Goal: Information Seeking & Learning: Learn about a topic

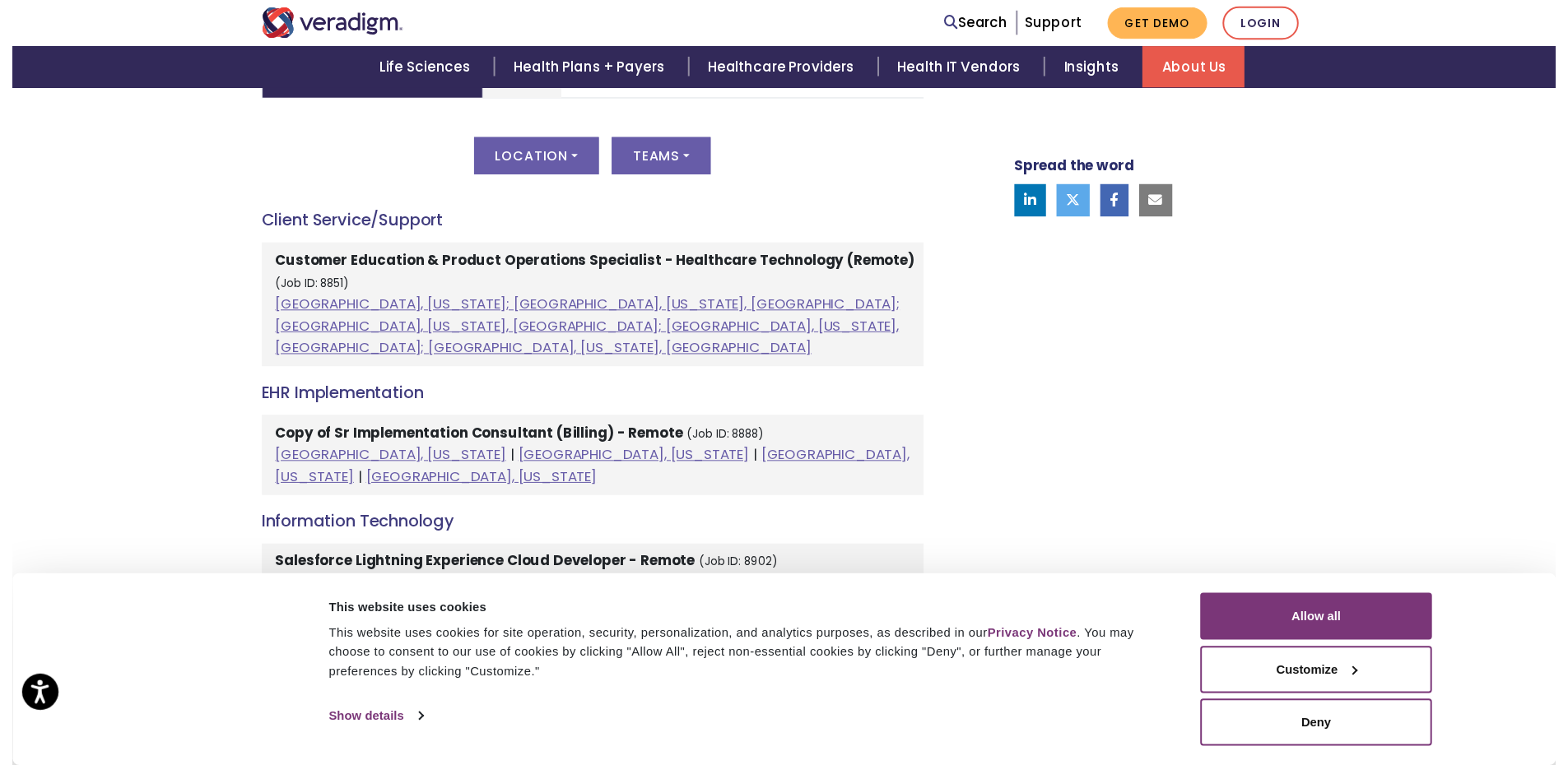
scroll to position [822, 0]
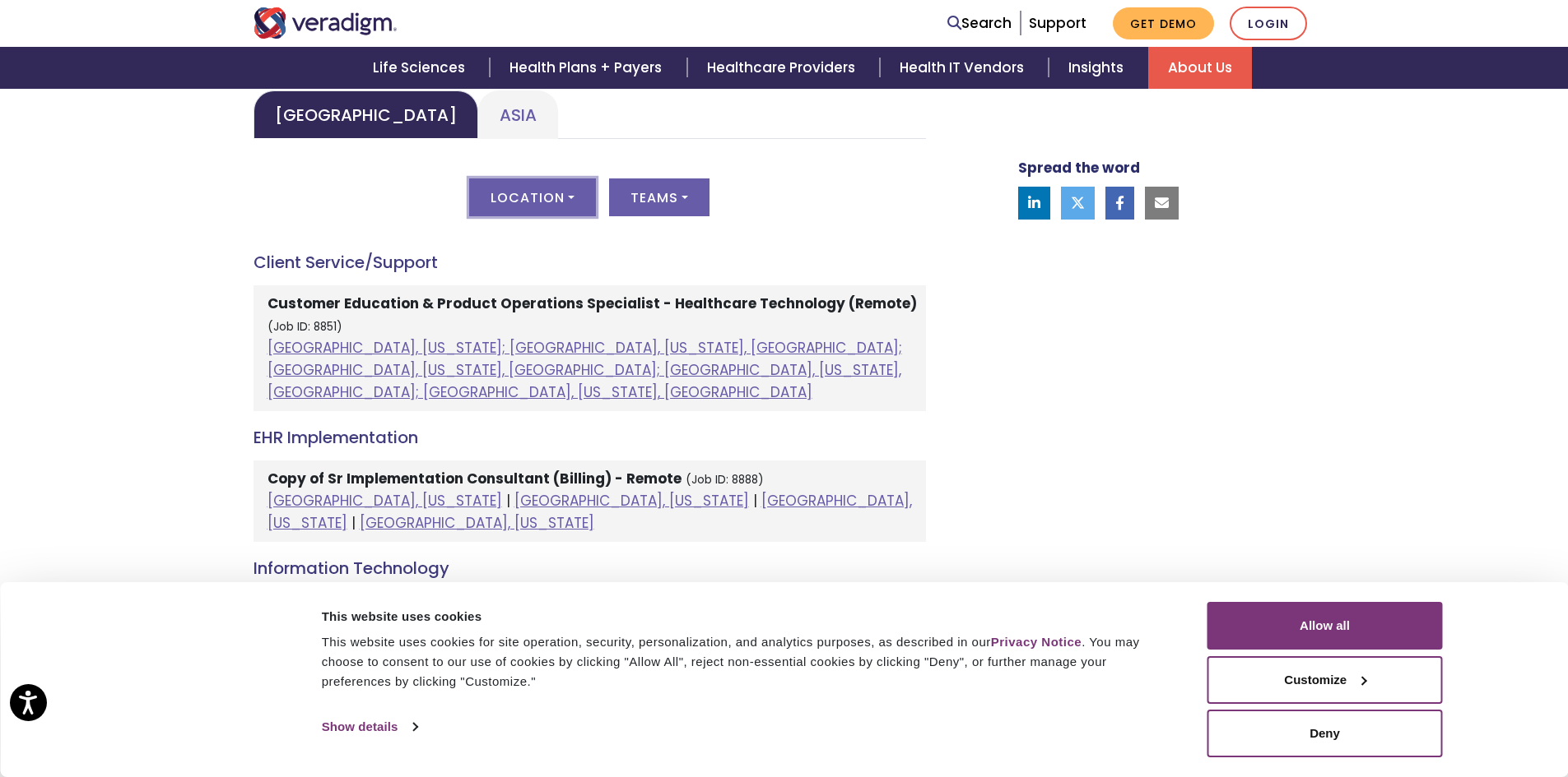
click at [543, 208] on button "Location" at bounding box center [533, 198] width 127 height 38
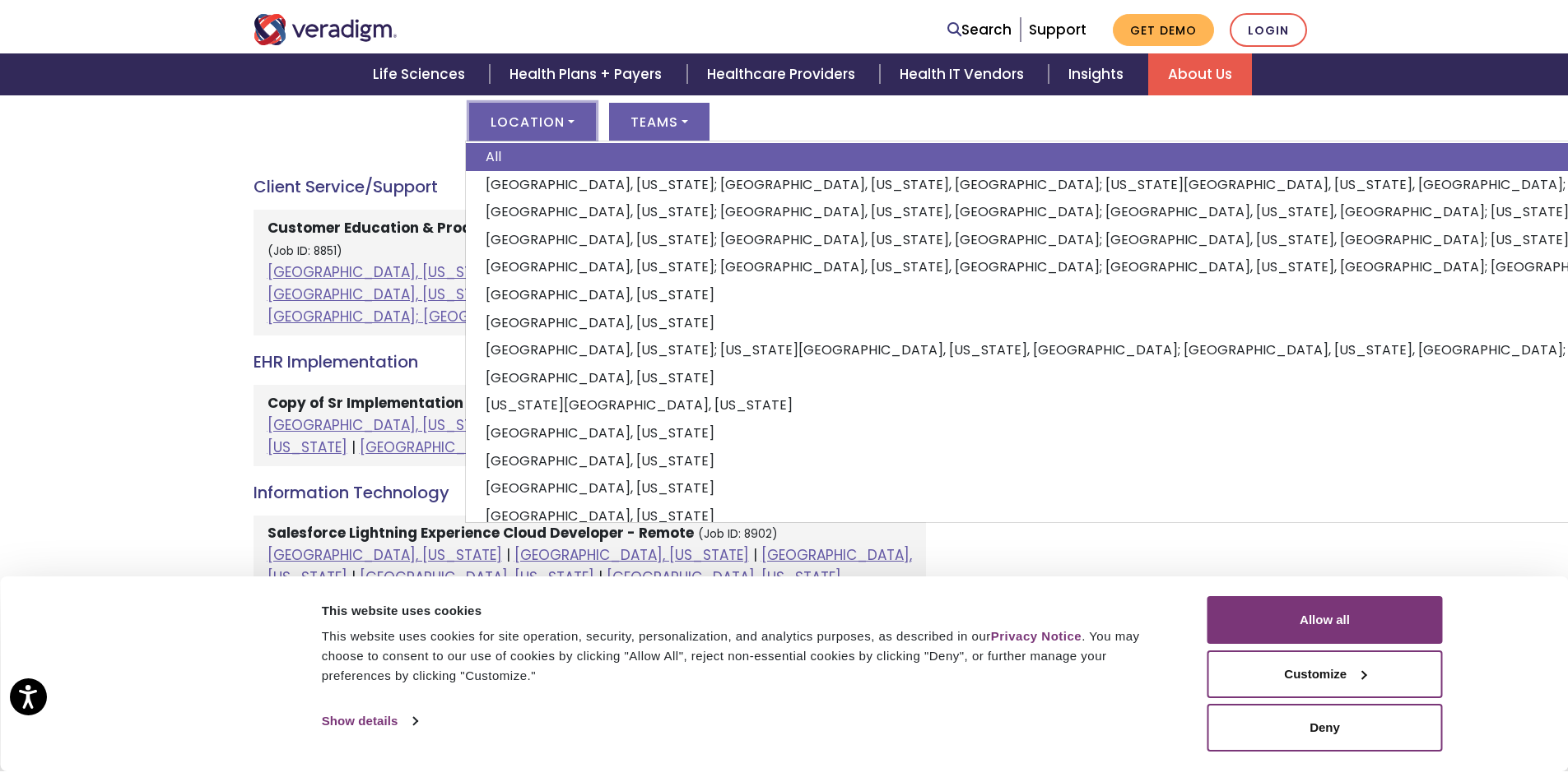
scroll to position [0, 0]
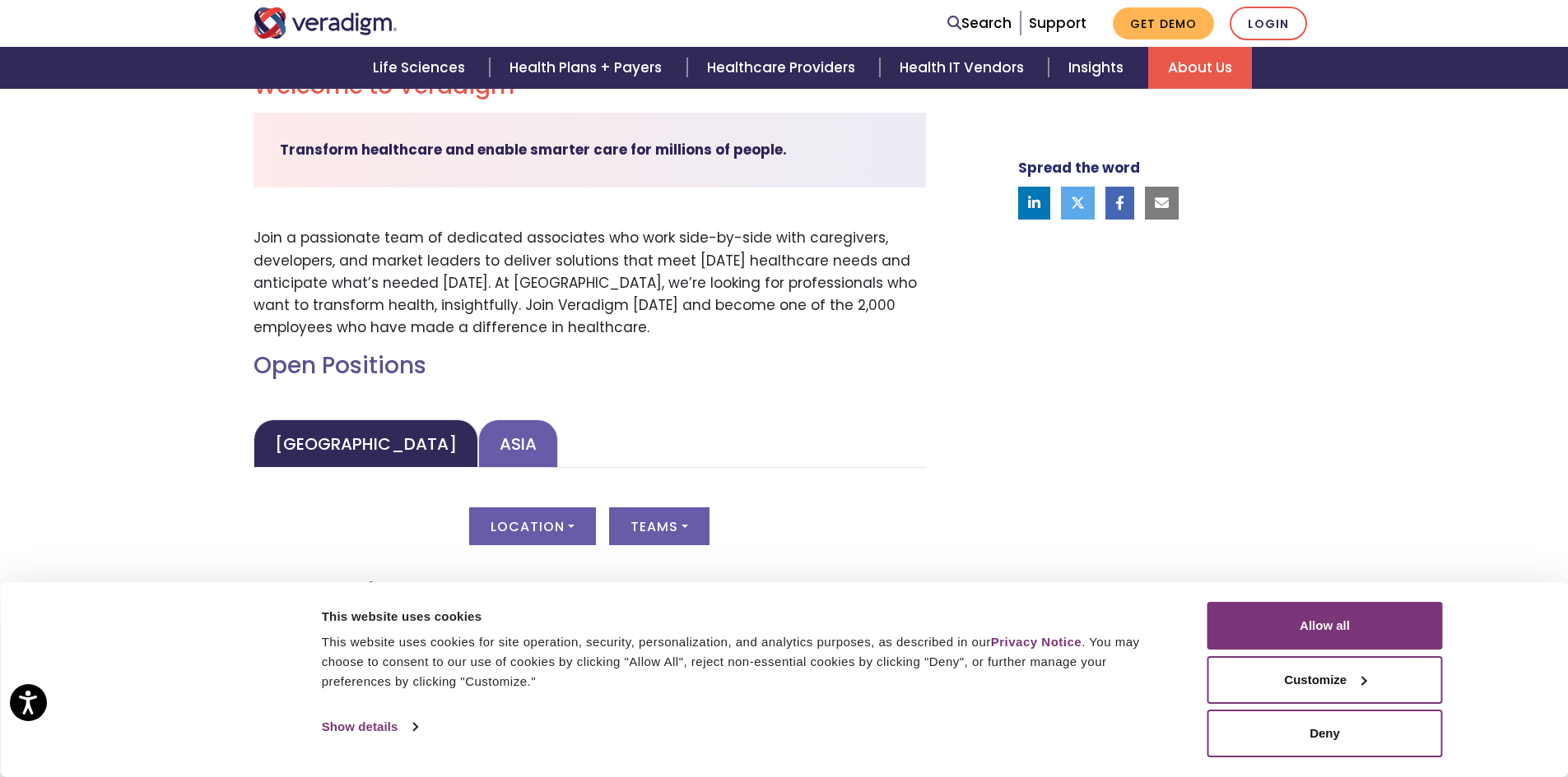
click at [478, 424] on link "Asia" at bounding box center [518, 444] width 80 height 49
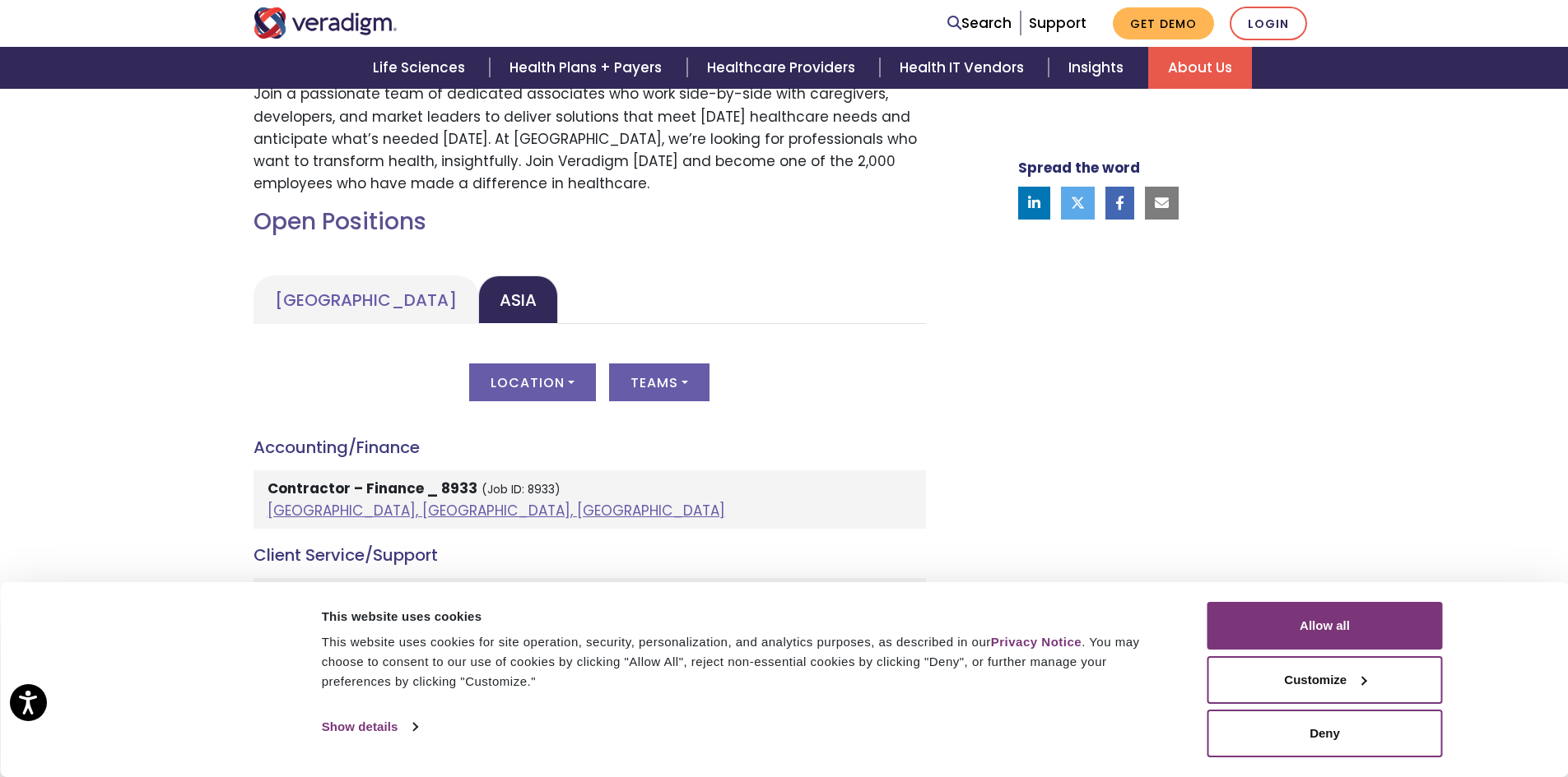
scroll to position [576, 0]
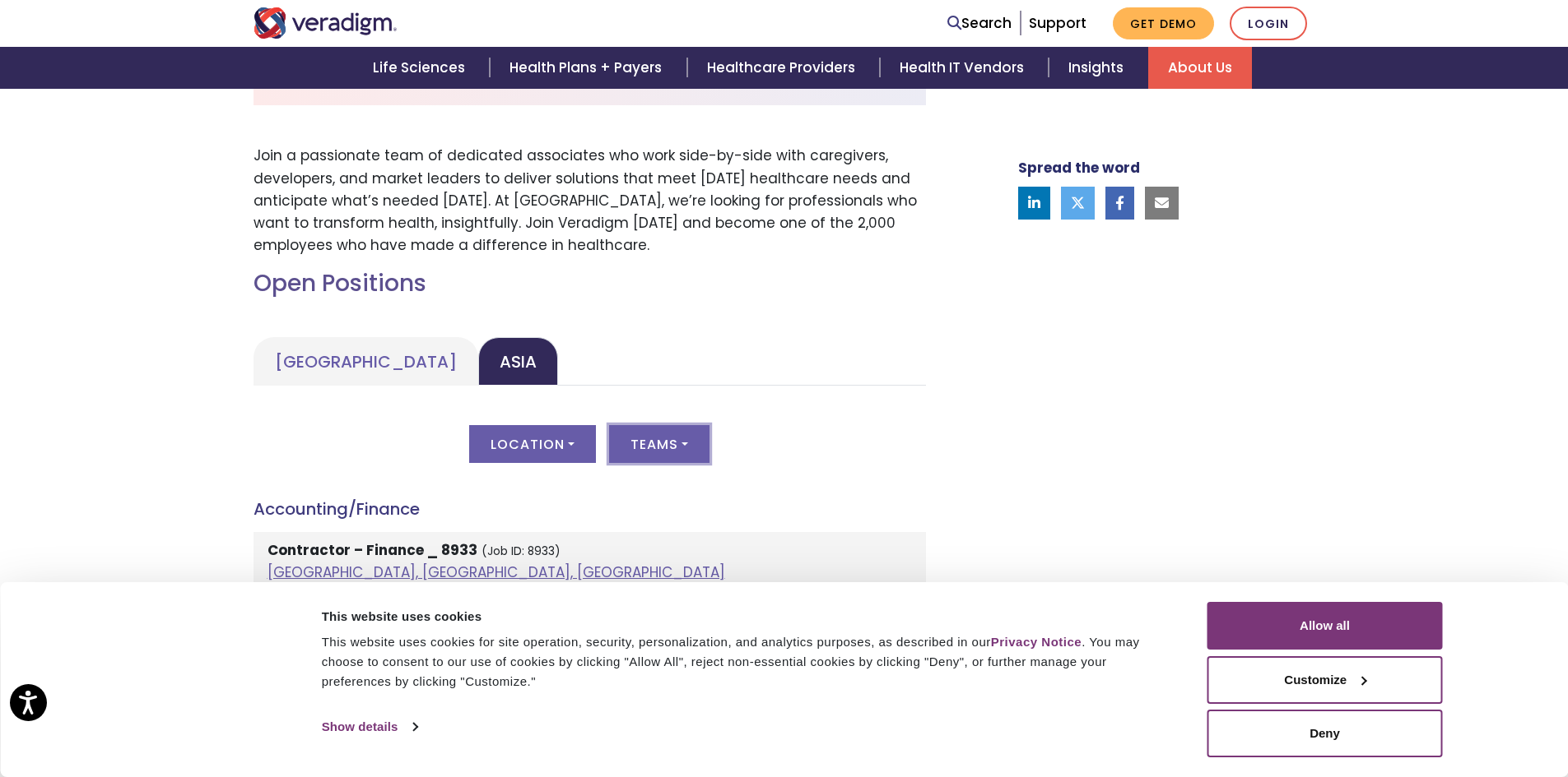
click at [645, 443] on button "Teams" at bounding box center [659, 444] width 101 height 38
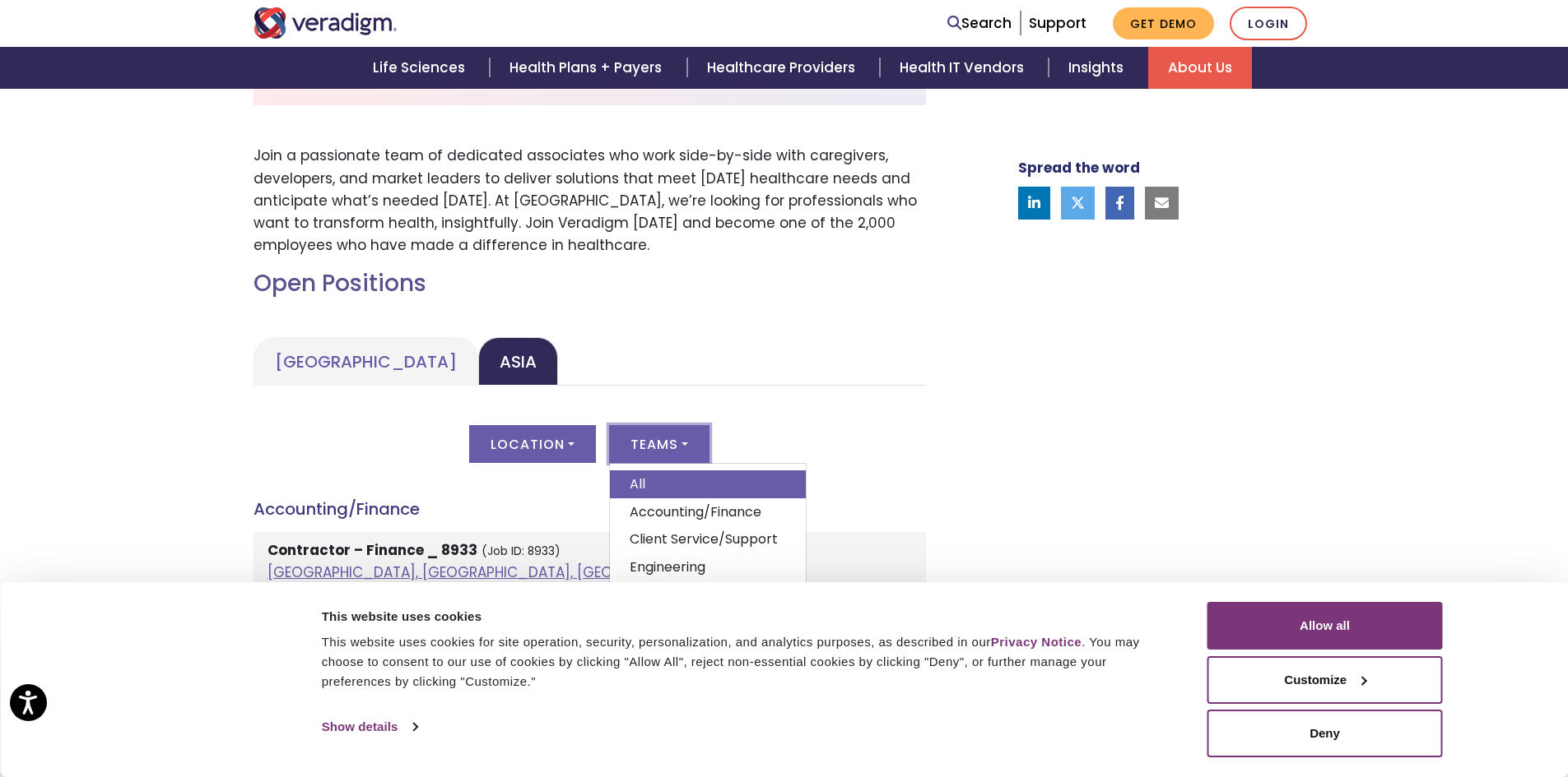
click at [814, 358] on ul "[GEOGRAPHIC_DATA] [GEOGRAPHIC_DATA]" at bounding box center [589, 362] width 672 height 49
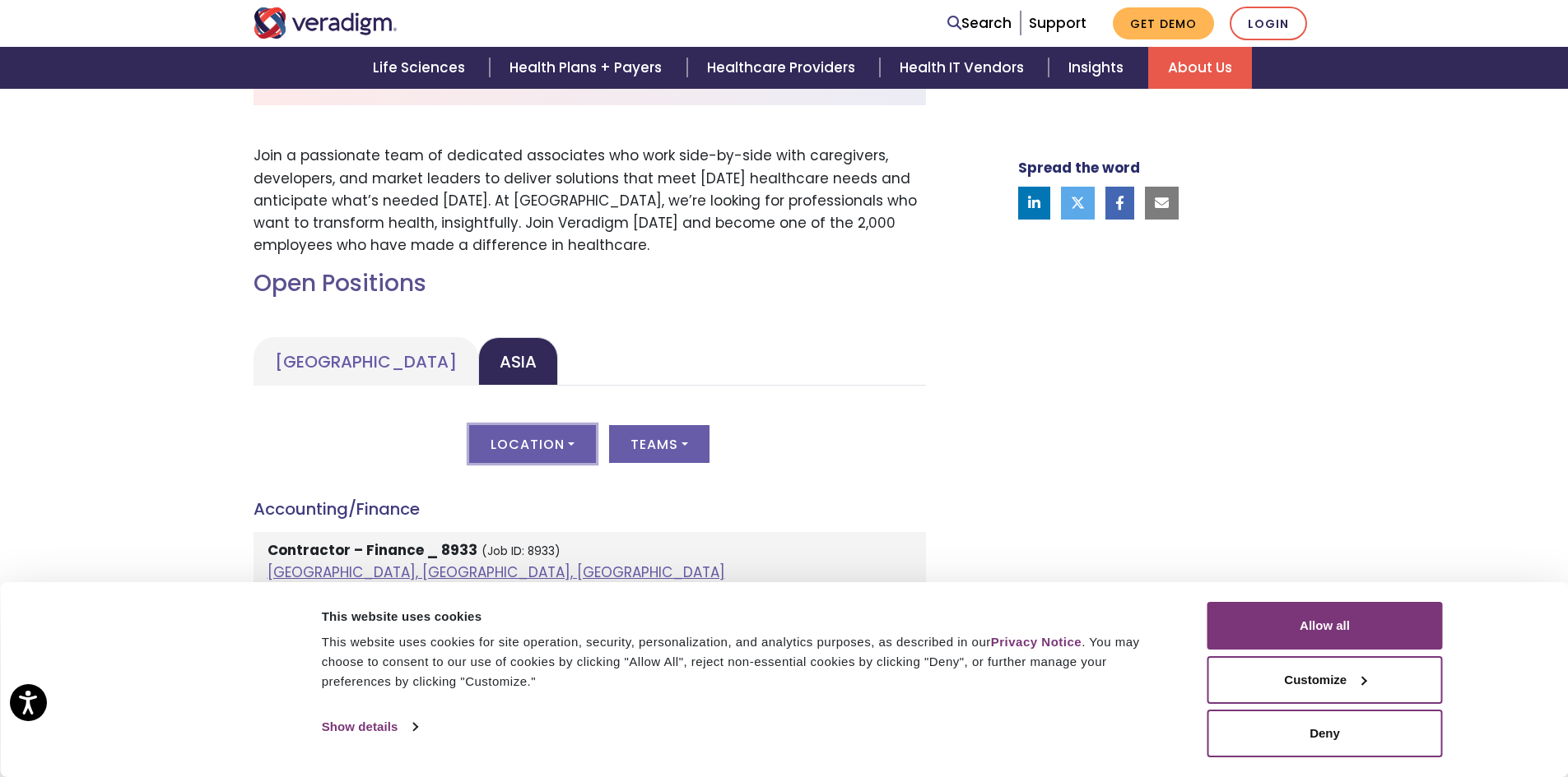
click at [555, 454] on button "Location" at bounding box center [533, 444] width 127 height 38
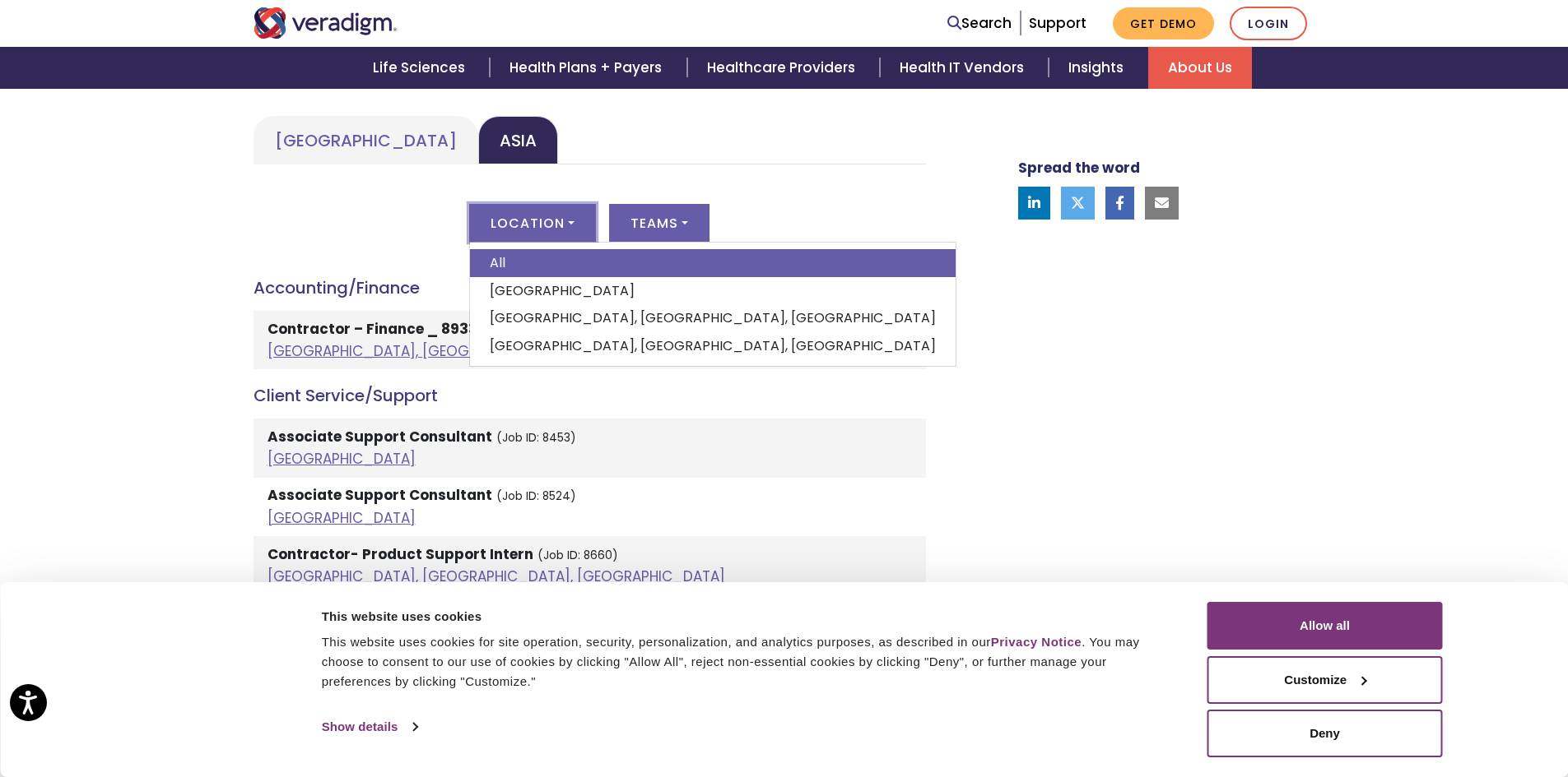
scroll to position [822, 0]
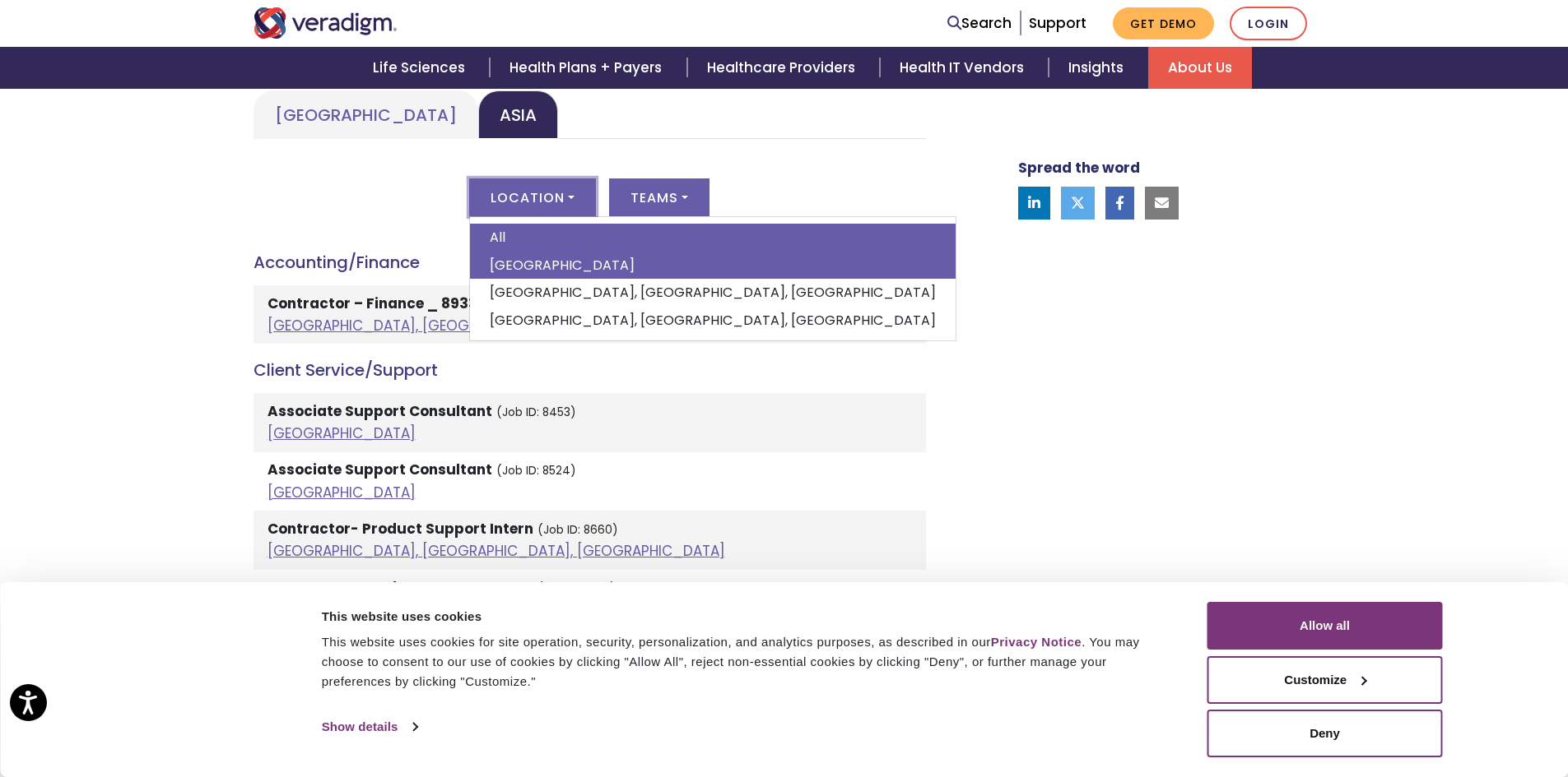
click at [562, 273] on link "[GEOGRAPHIC_DATA]" at bounding box center [713, 265] width 486 height 28
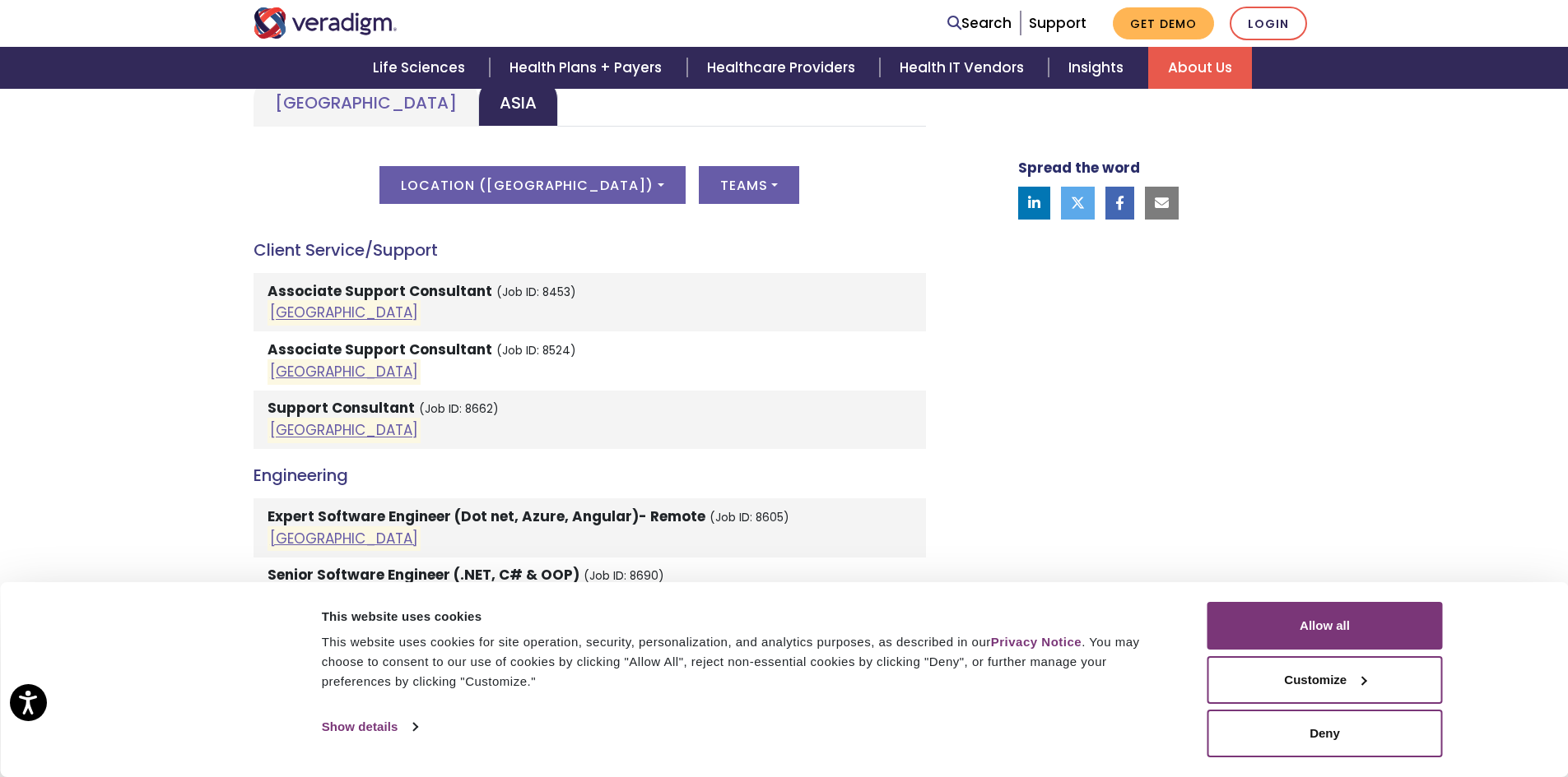
scroll to position [885, 0]
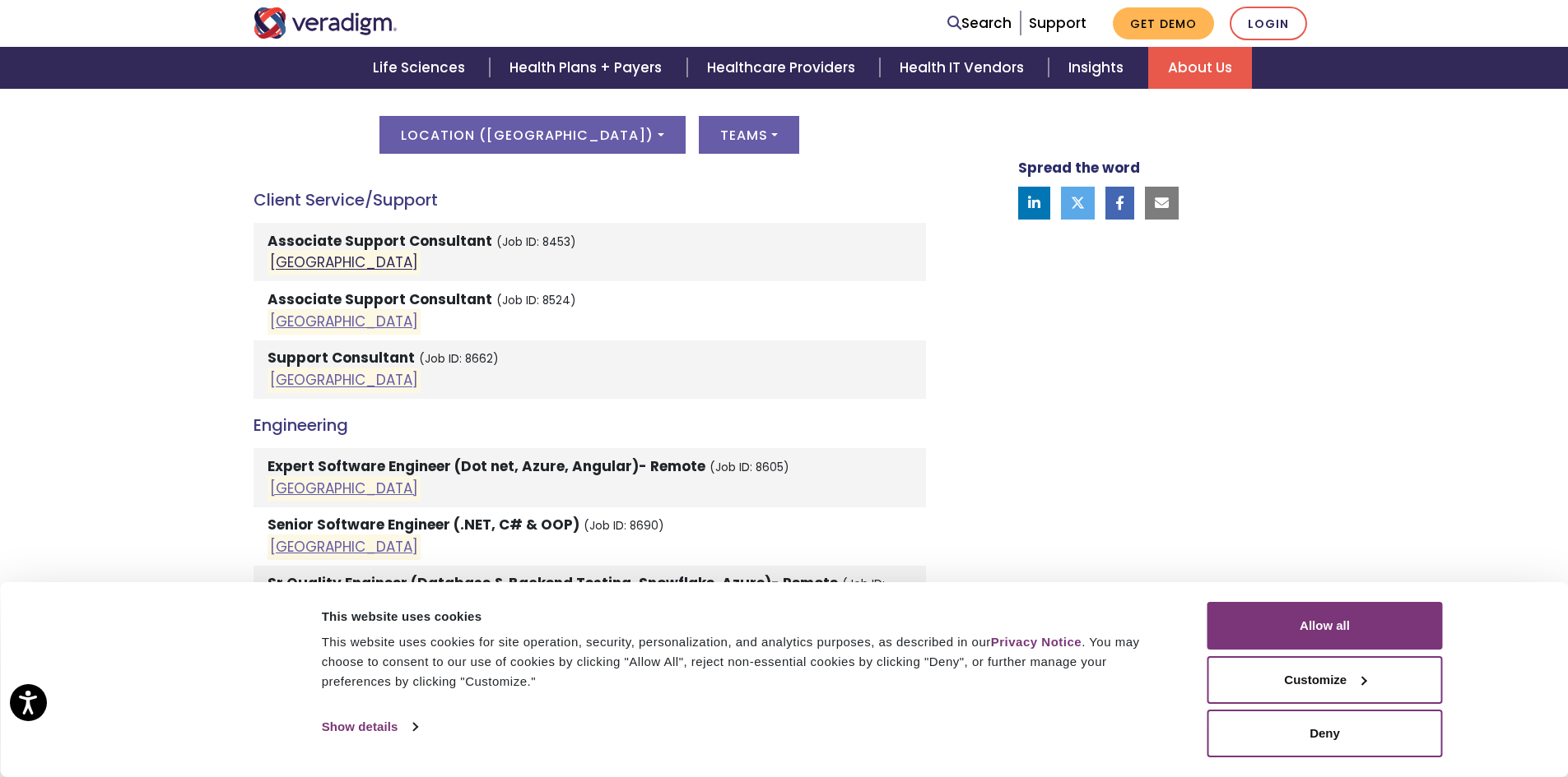
click at [291, 258] on link "[GEOGRAPHIC_DATA]" at bounding box center [344, 263] width 148 height 20
click at [294, 317] on link "[GEOGRAPHIC_DATA]" at bounding box center [344, 321] width 148 height 20
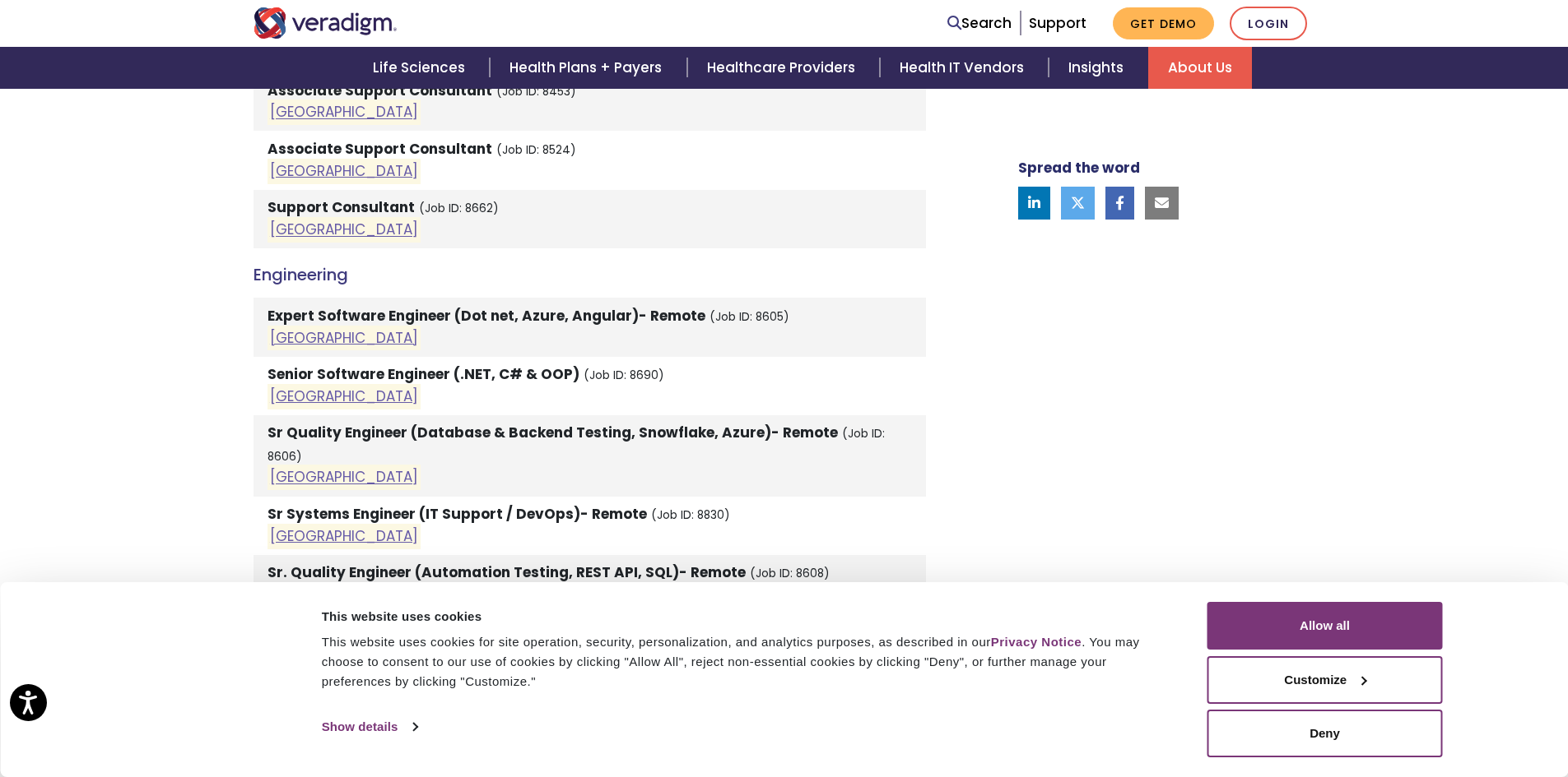
scroll to position [1049, 0]
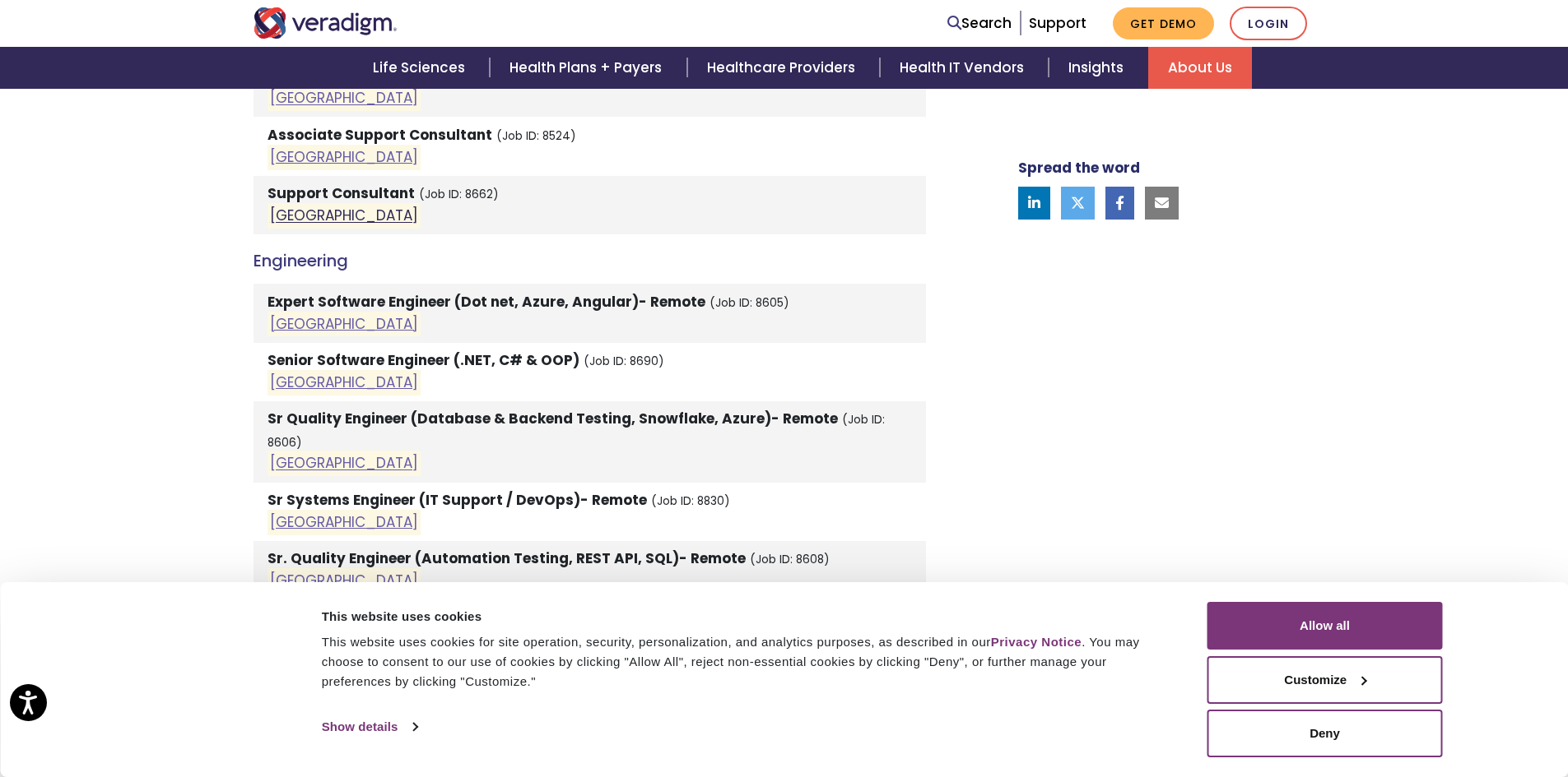
click at [297, 219] on link "[GEOGRAPHIC_DATA]" at bounding box center [344, 216] width 148 height 20
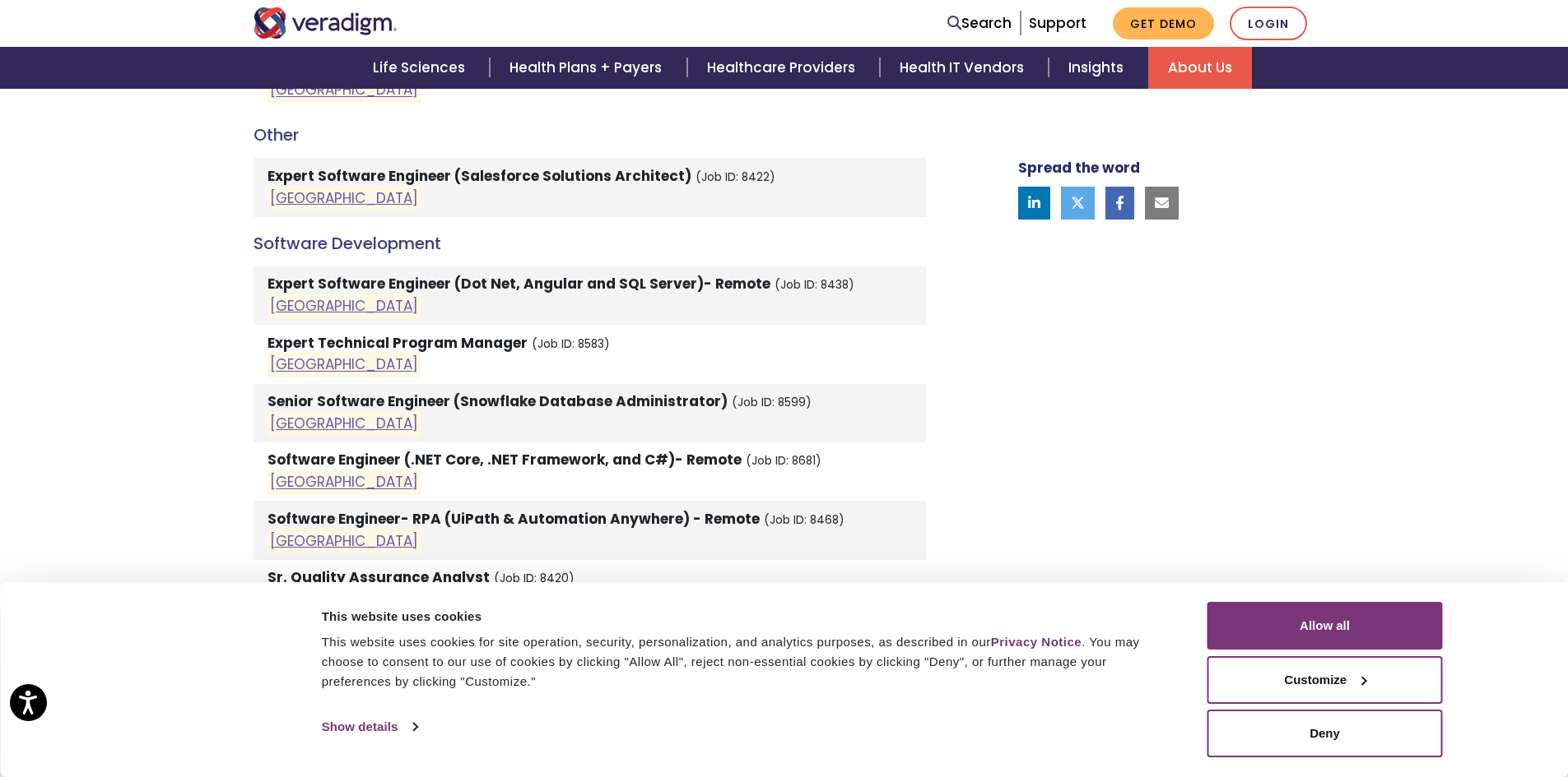
scroll to position [1790, 0]
